Goal: Navigation & Orientation: Find specific page/section

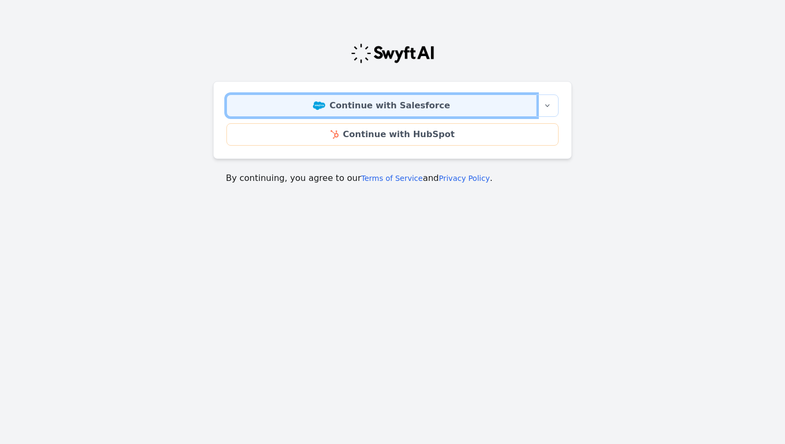
click at [384, 108] on link "Continue with Salesforce" at bounding box center [381, 105] width 310 height 22
click at [320, 111] on link "Continue with Salesforce" at bounding box center [381, 105] width 310 height 22
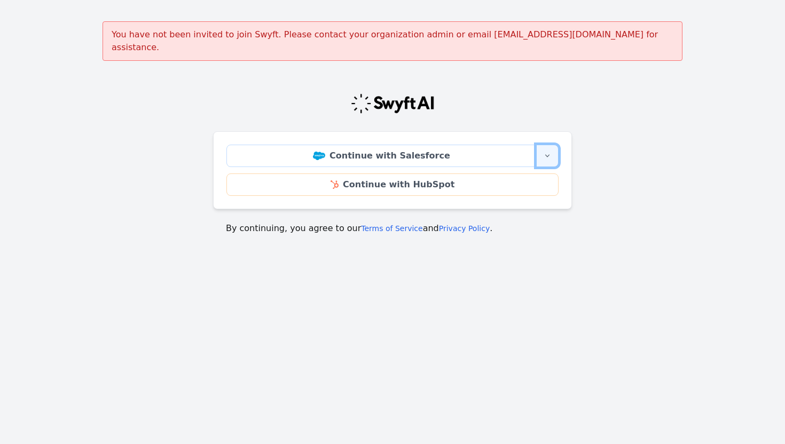
click at [542, 145] on button "More sign-in options" at bounding box center [547, 156] width 22 height 22
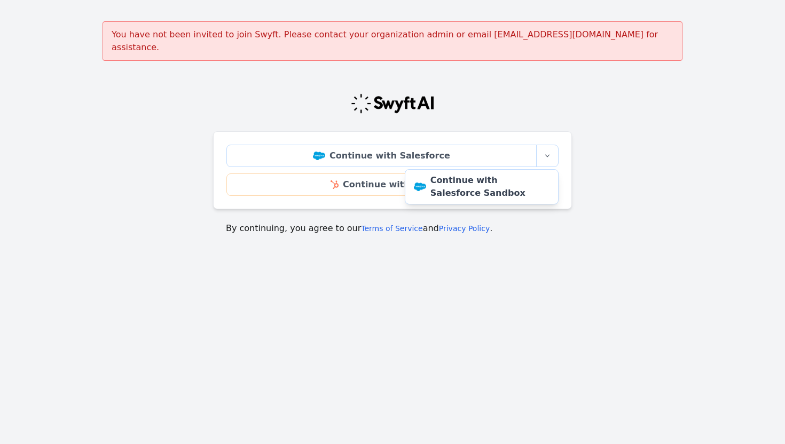
click at [619, 137] on main "You have not been invited to join Swyft. Please contact your organization admin…" at bounding box center [392, 134] width 785 height 226
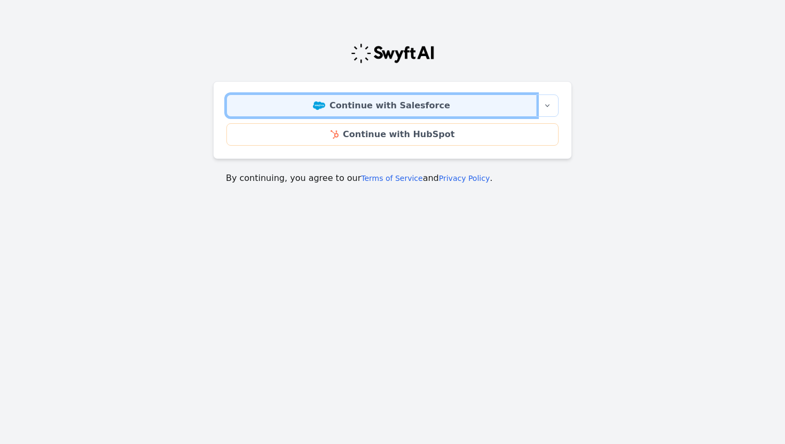
click at [379, 108] on link "Continue with Salesforce" at bounding box center [381, 105] width 310 height 22
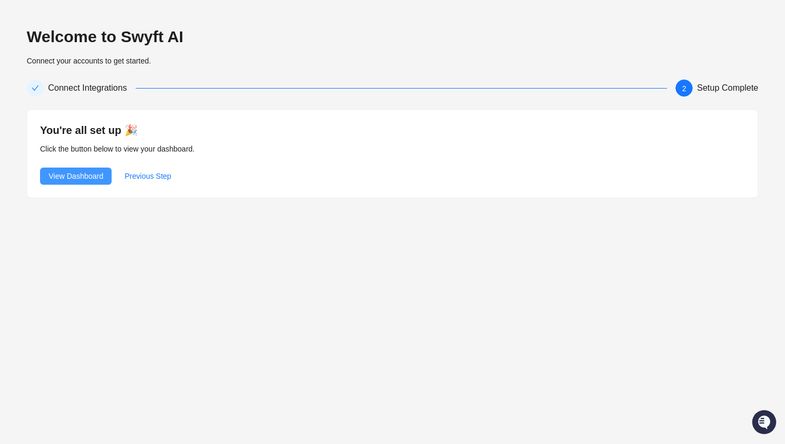
click at [76, 175] on span "View Dashboard" at bounding box center [76, 176] width 54 height 12
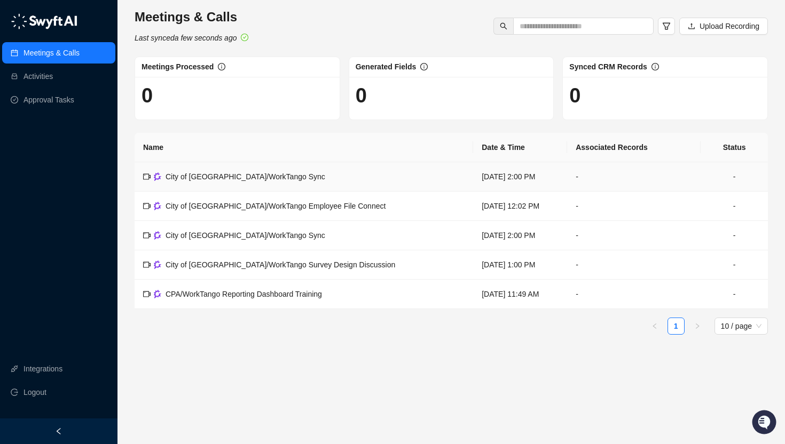
click at [346, 165] on td "City of [GEOGRAPHIC_DATA]/WorkTango Sync" at bounding box center [303, 176] width 338 height 29
